Goal: Transaction & Acquisition: Purchase product/service

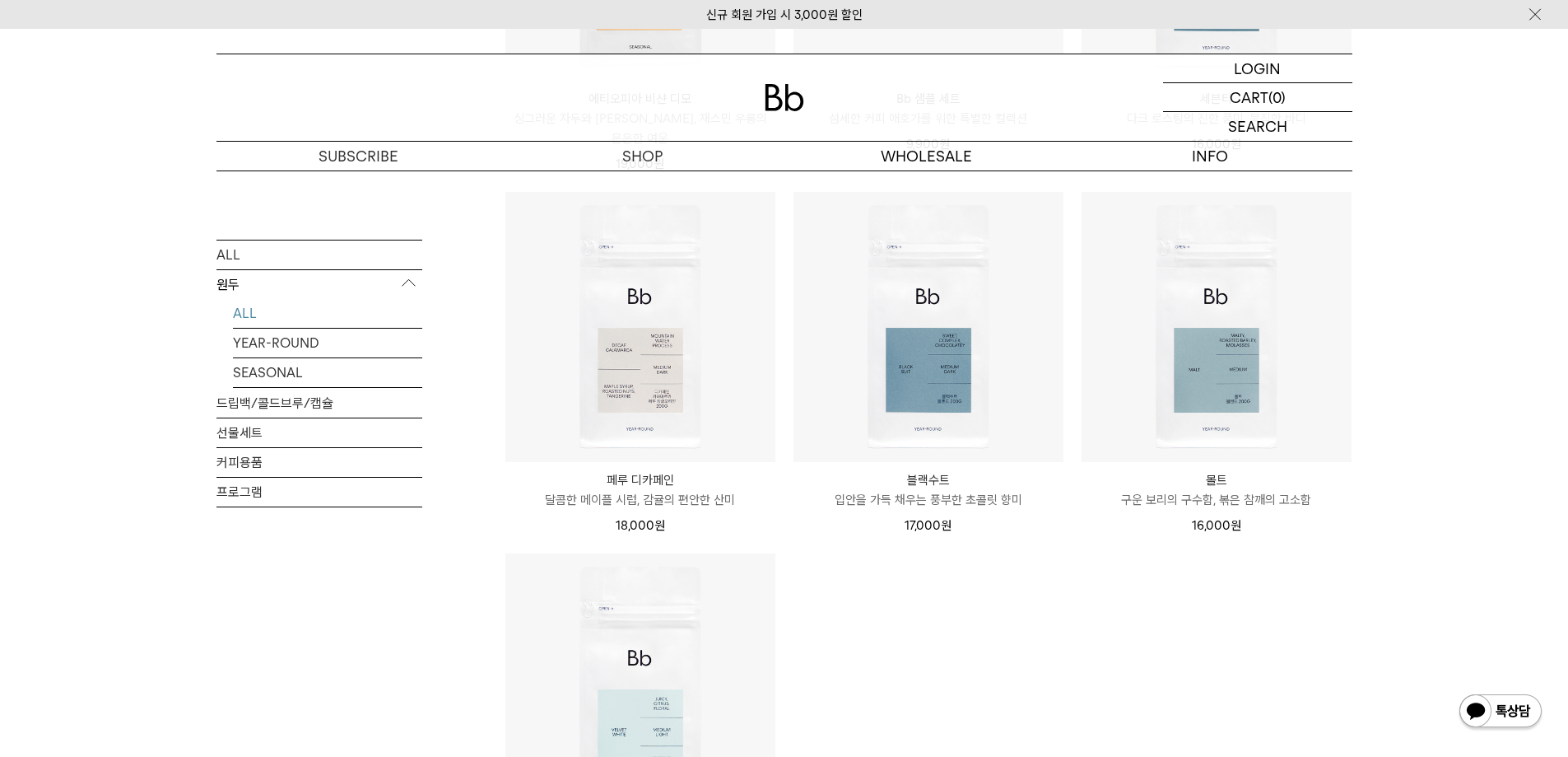
scroll to position [1400, 0]
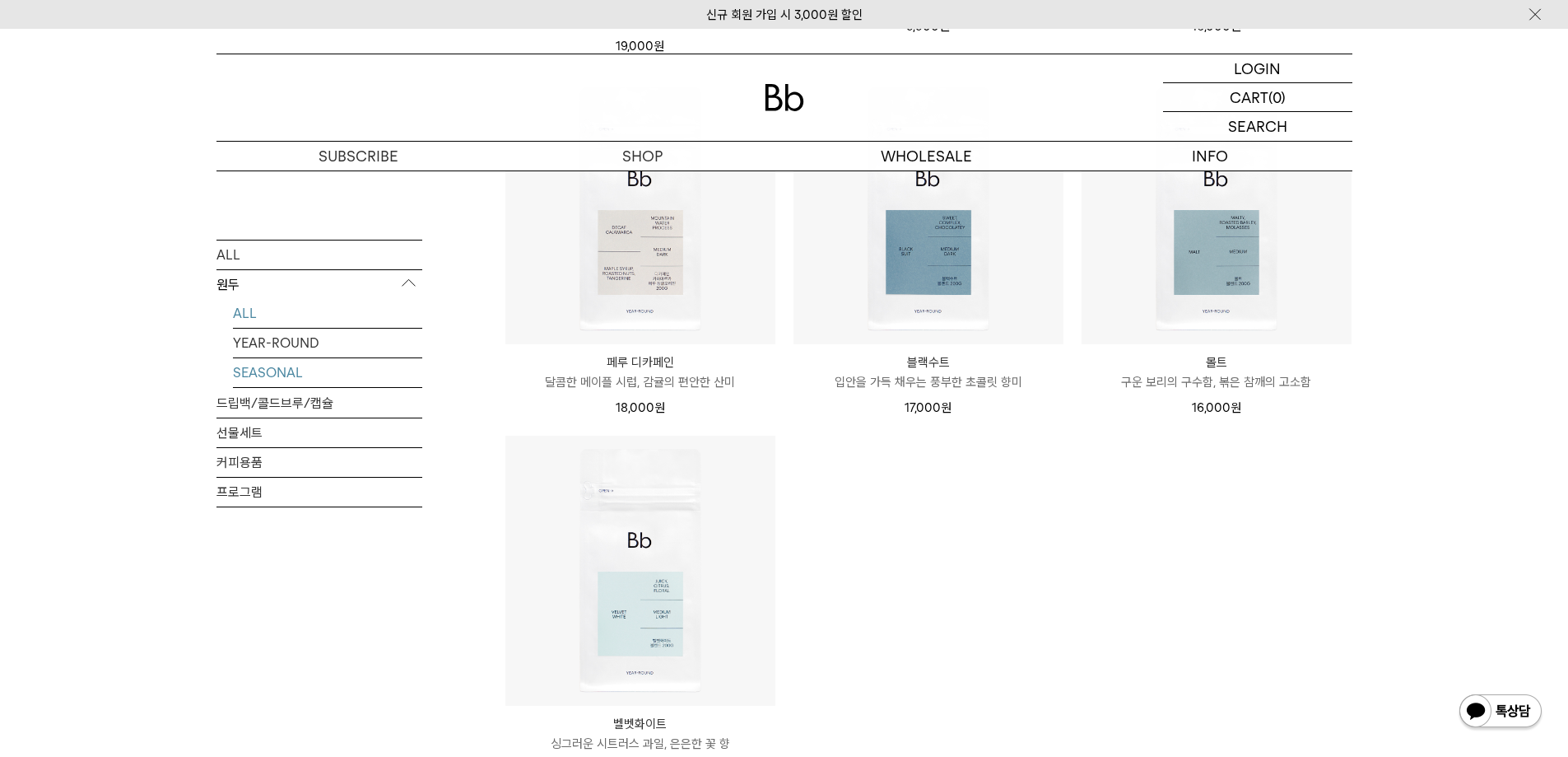
click at [303, 375] on link "SEASONAL" at bounding box center [327, 371] width 190 height 29
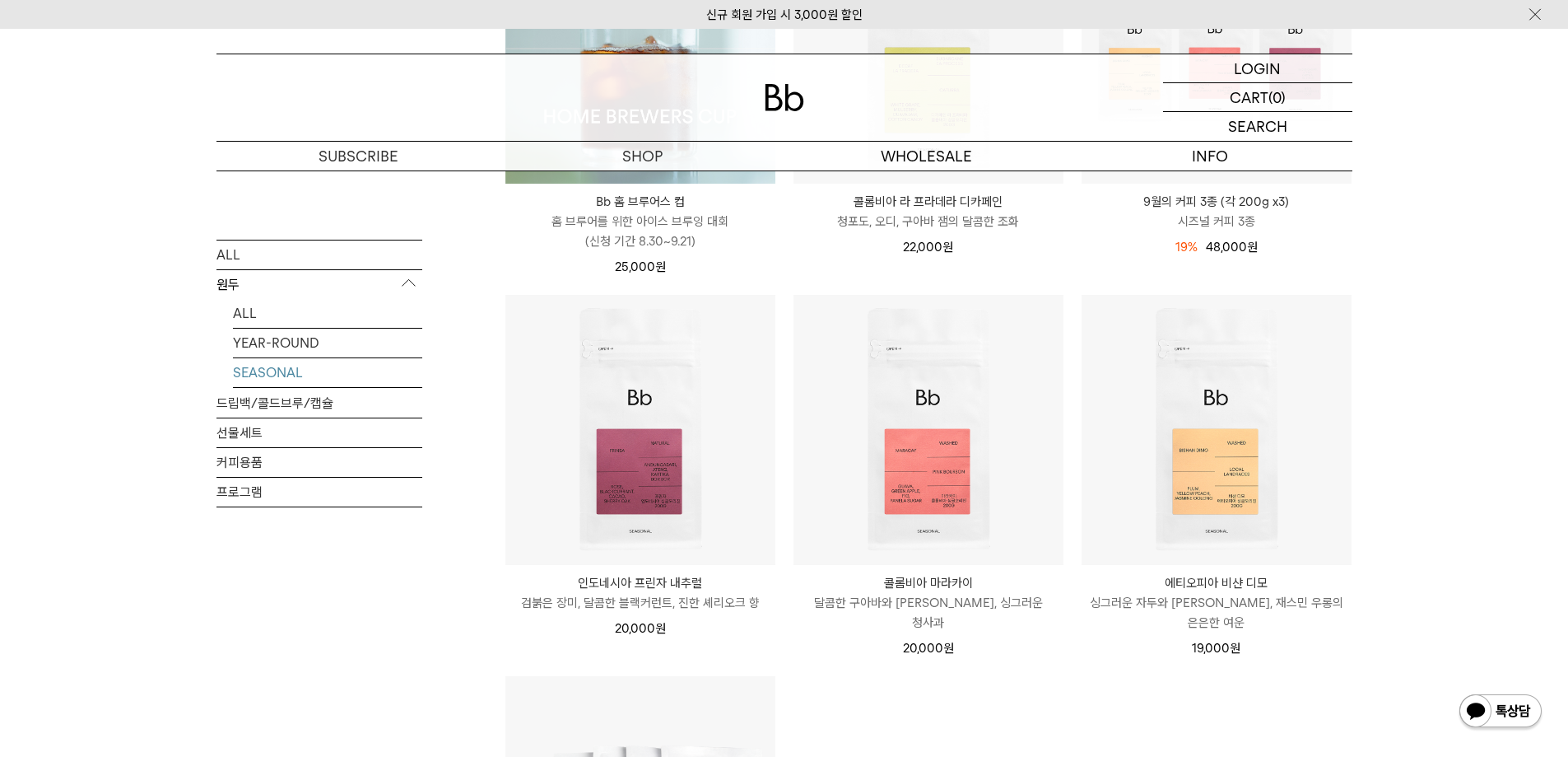
scroll to position [412, 0]
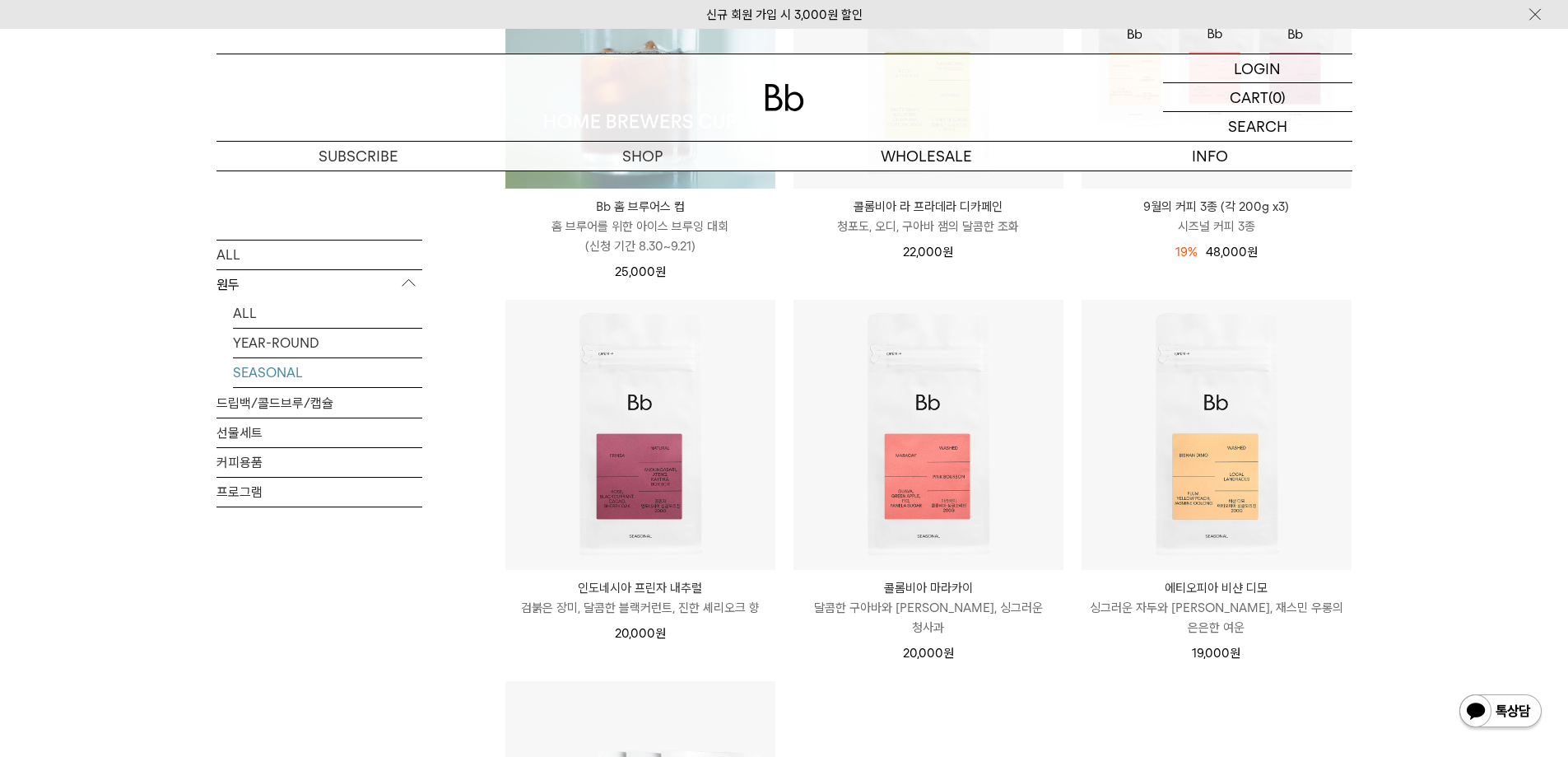
click at [365, 279] on p "원두" at bounding box center [319, 283] width 206 height 30
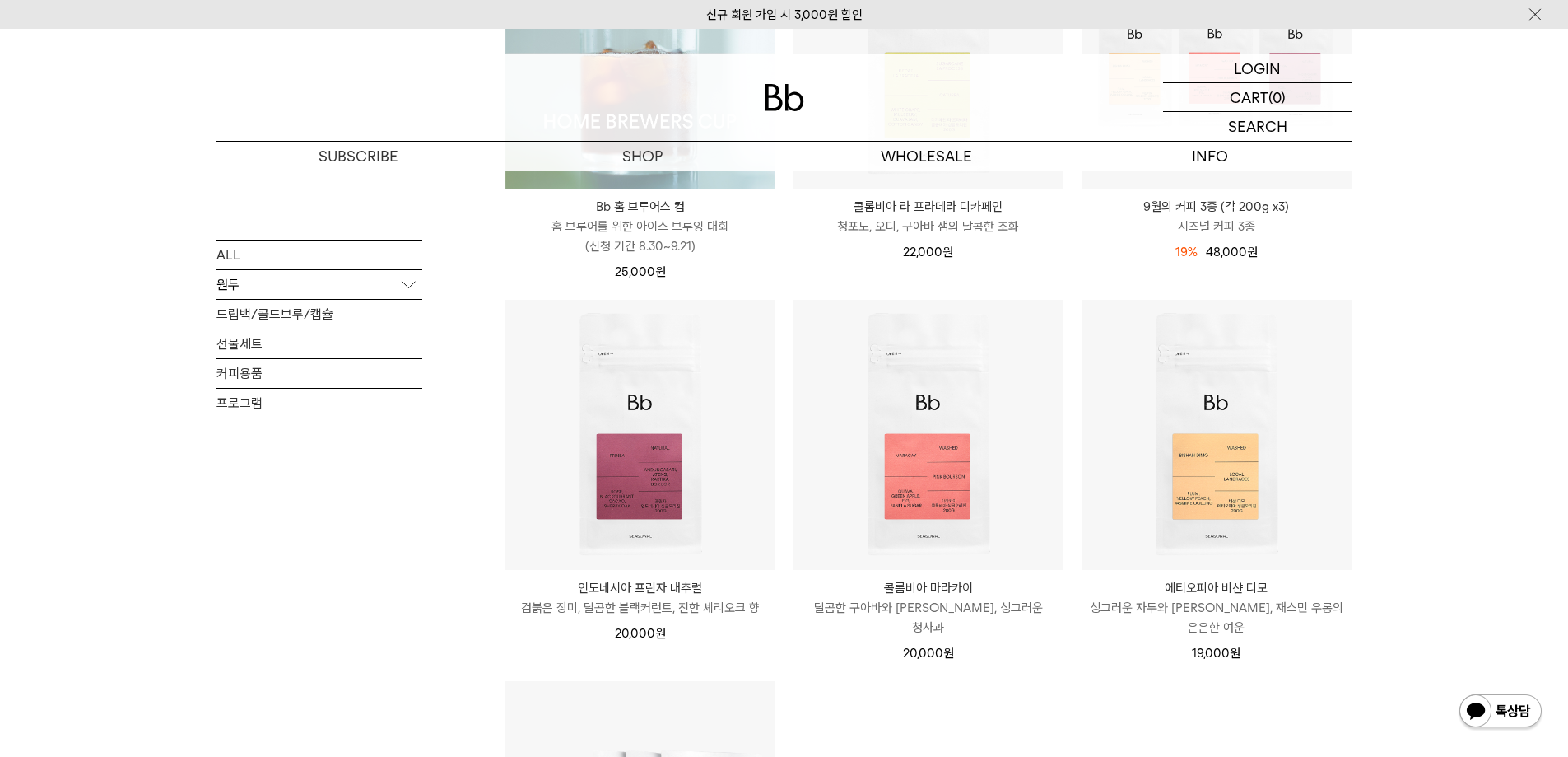
click at [359, 289] on p "원두" at bounding box center [319, 283] width 206 height 30
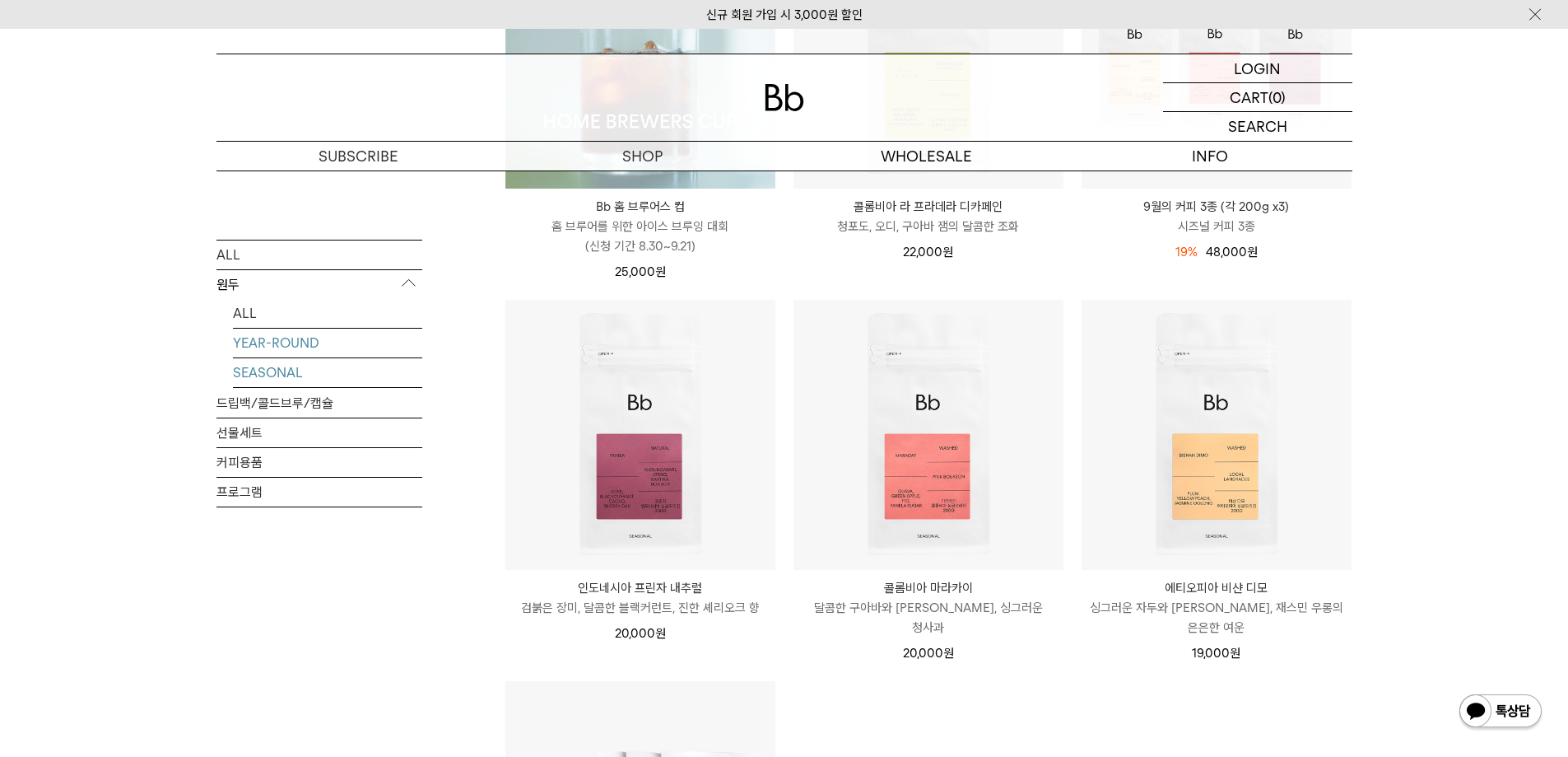
click at [331, 345] on link "YEAR-ROUND" at bounding box center [327, 342] width 190 height 29
